Goal: Find specific page/section: Find specific page/section

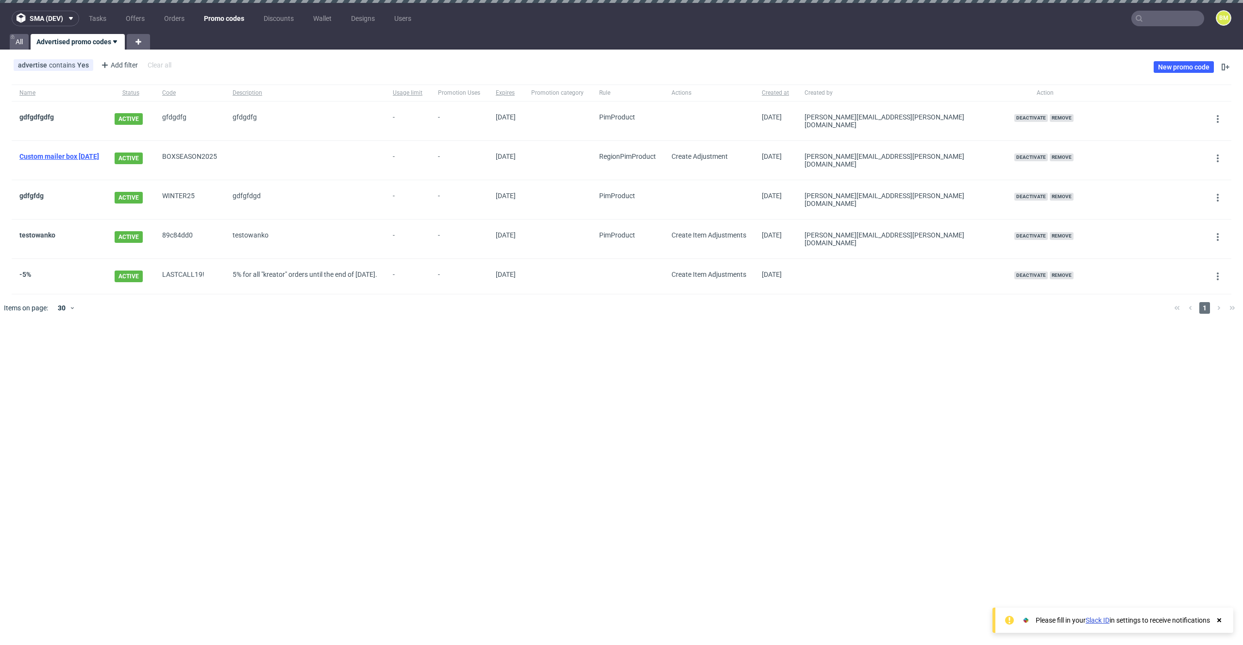
click at [99, 152] on link "Custom mailer box [DATE]" at bounding box center [59, 156] width 80 height 8
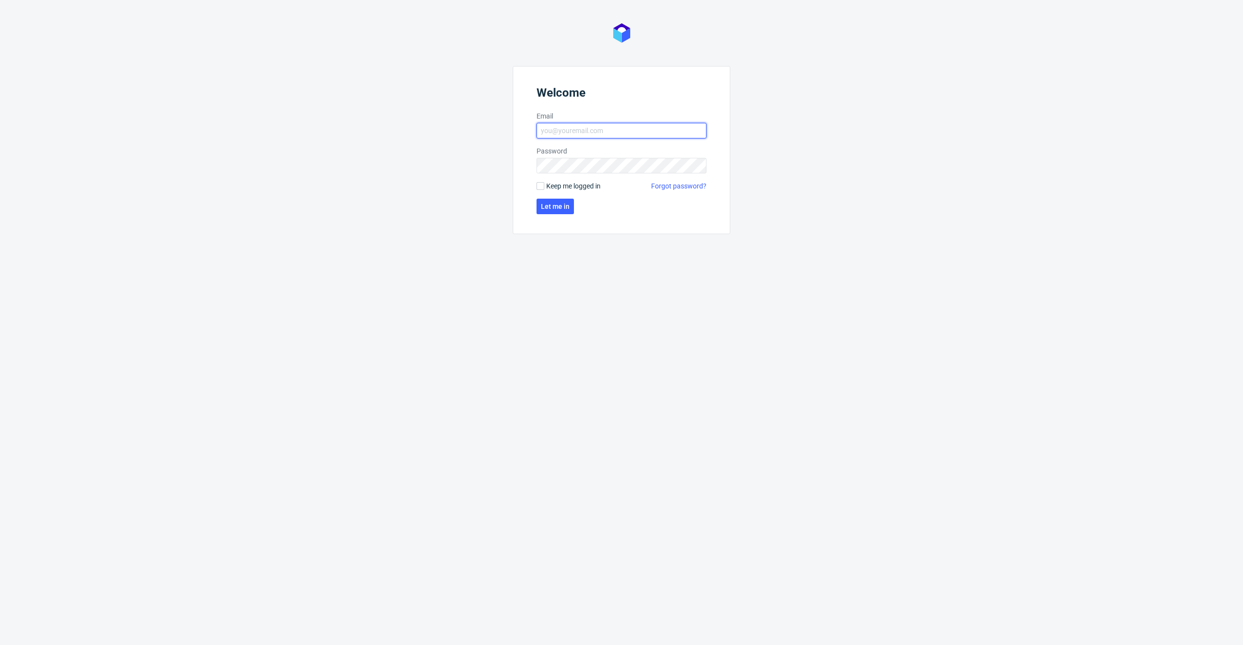
click at [615, 132] on input "Email" at bounding box center [622, 131] width 170 height 16
type input "[PERSON_NAME][EMAIL_ADDRESS][PERSON_NAME][DOMAIN_NAME]"
click at [566, 205] on span "Let me in" at bounding box center [555, 206] width 29 height 7
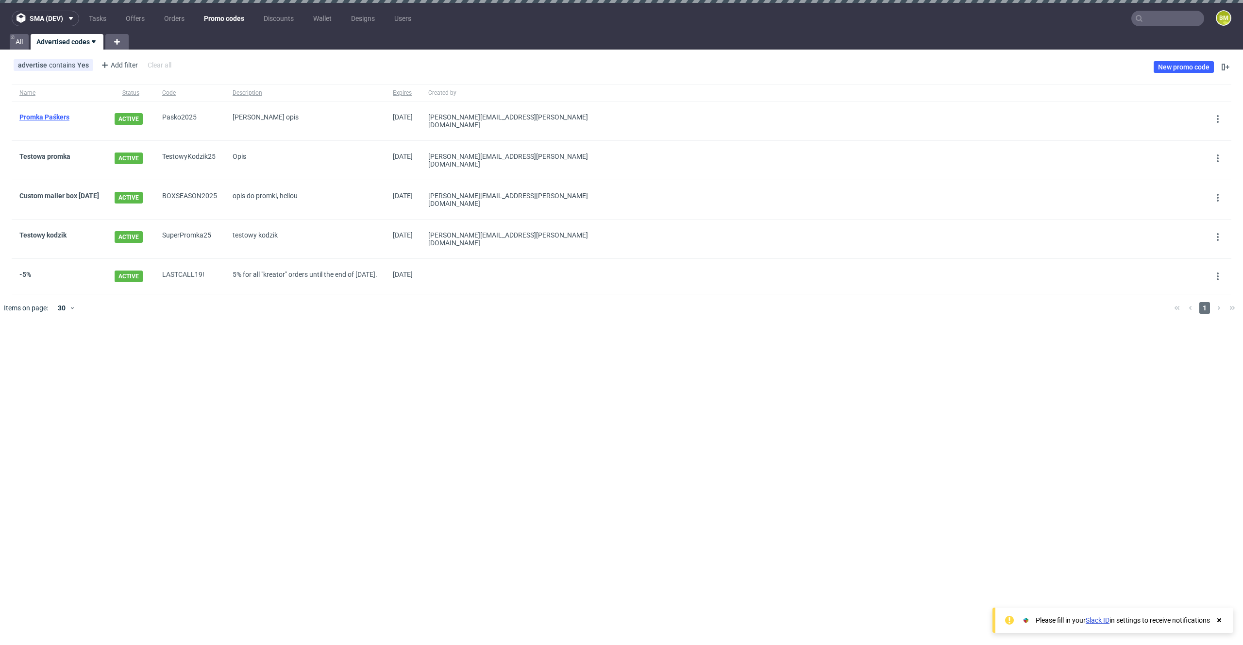
click at [55, 116] on link "Promka Paśkers" at bounding box center [44, 117] width 50 height 8
